Goal: Check status: Check status

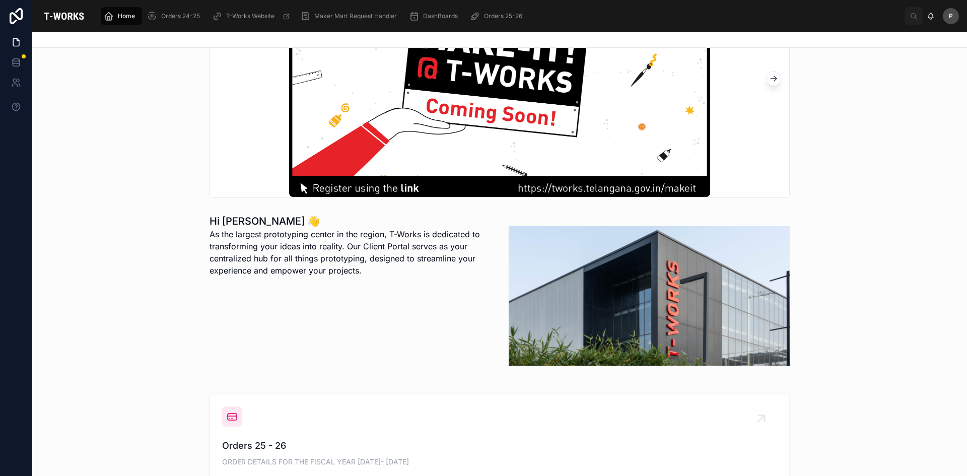
scroll to position [201, 0]
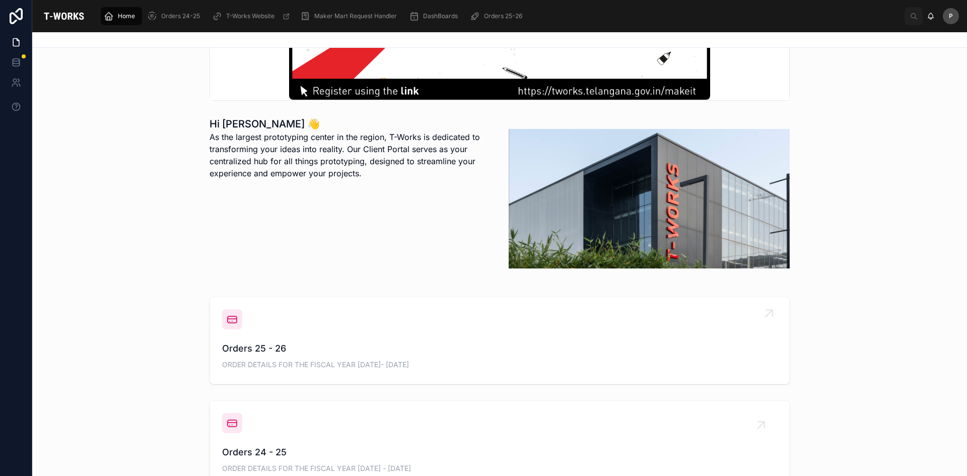
click at [256, 345] on span "Orders 25 - 26" at bounding box center [499, 348] width 555 height 14
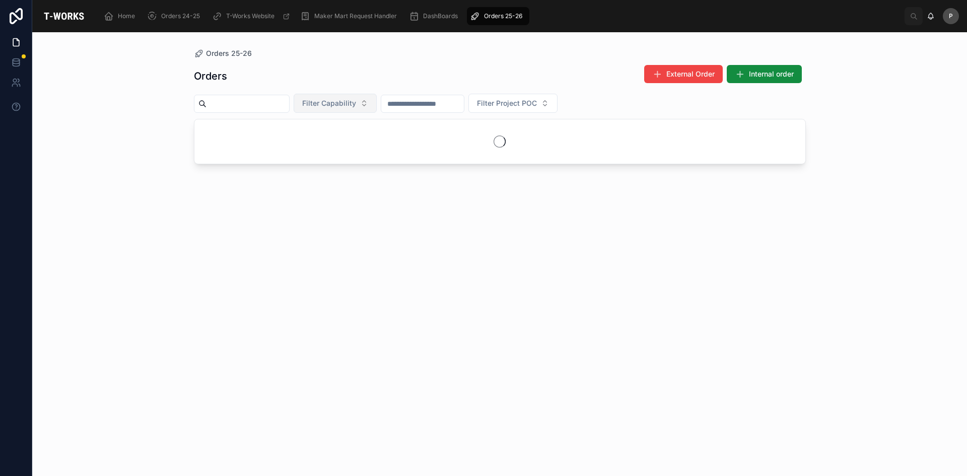
click at [356, 103] on span "Filter Capability" at bounding box center [329, 103] width 54 height 10
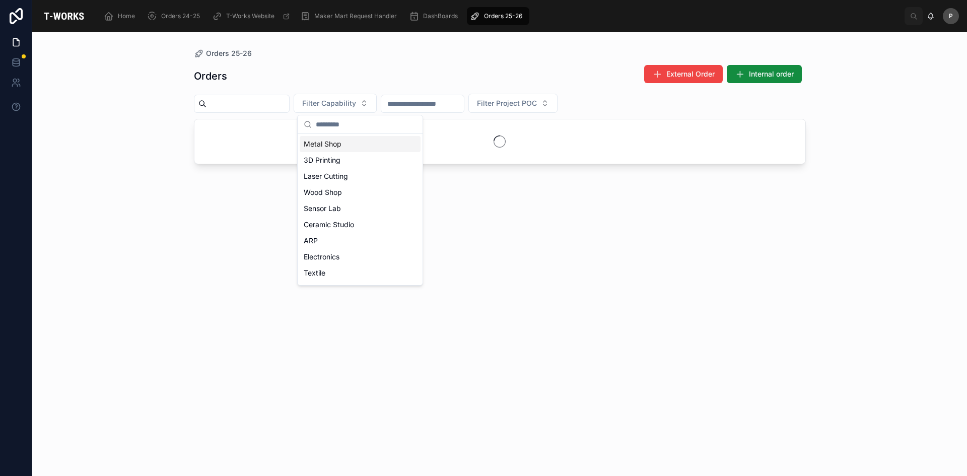
click at [342, 147] on div "Metal Shop" at bounding box center [360, 144] width 121 height 16
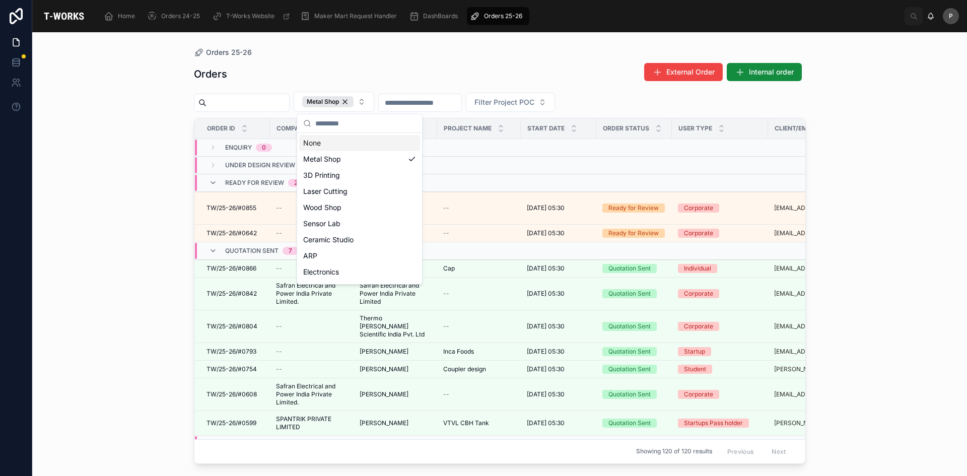
click at [150, 252] on div "Orders 25-26 Orders External Order Internal order Metal Shop Filter Project POC…" at bounding box center [499, 254] width 935 height 444
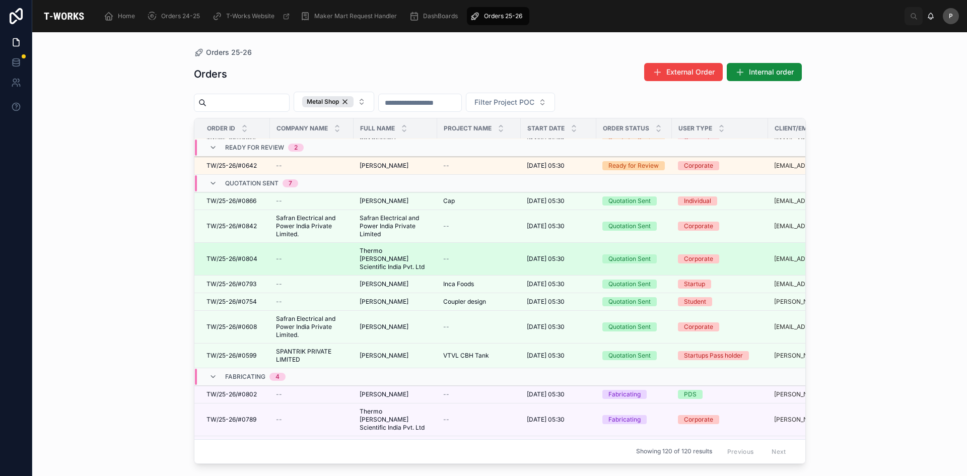
scroll to position [151, 0]
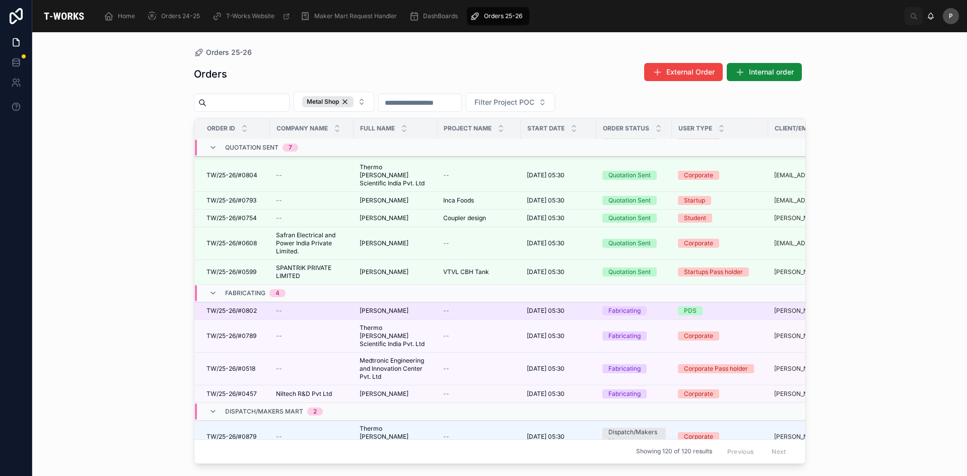
click at [257, 307] on div "TW/25-26/#0802 TW/25-26/#0802" at bounding box center [234, 311] width 57 height 8
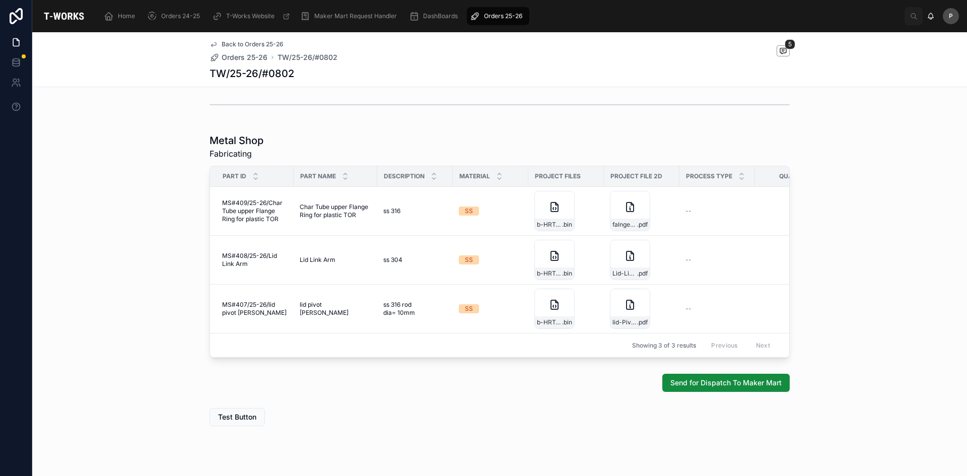
scroll to position [504, 0]
